Goal: Information Seeking & Learning: Learn about a topic

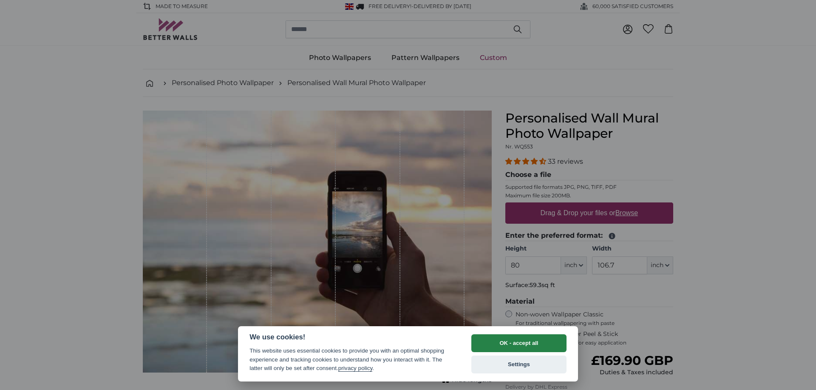
click at [534, 340] on button "OK - accept all" at bounding box center [518, 343] width 95 height 18
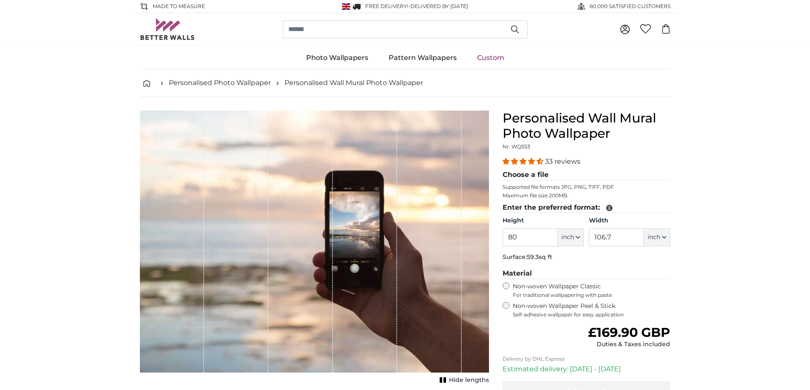
click at [486, 60] on link "Custom" at bounding box center [491, 58] width 48 height 22
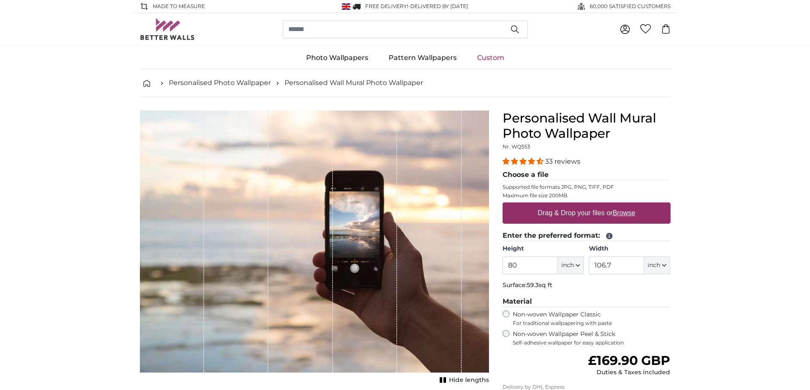
click at [159, 26] on img at bounding box center [167, 29] width 55 height 22
click at [173, 20] on img at bounding box center [167, 29] width 55 height 22
click at [345, 23] on input "search" at bounding box center [405, 29] width 245 height 18
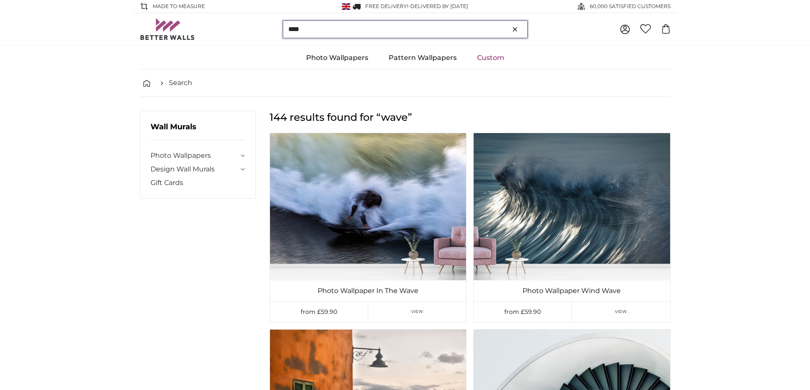
type input "****"
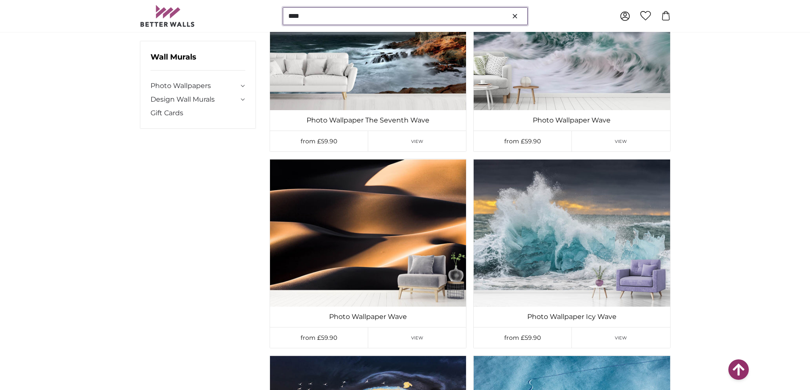
scroll to position [564, 0]
